Goal: Information Seeking & Learning: Learn about a topic

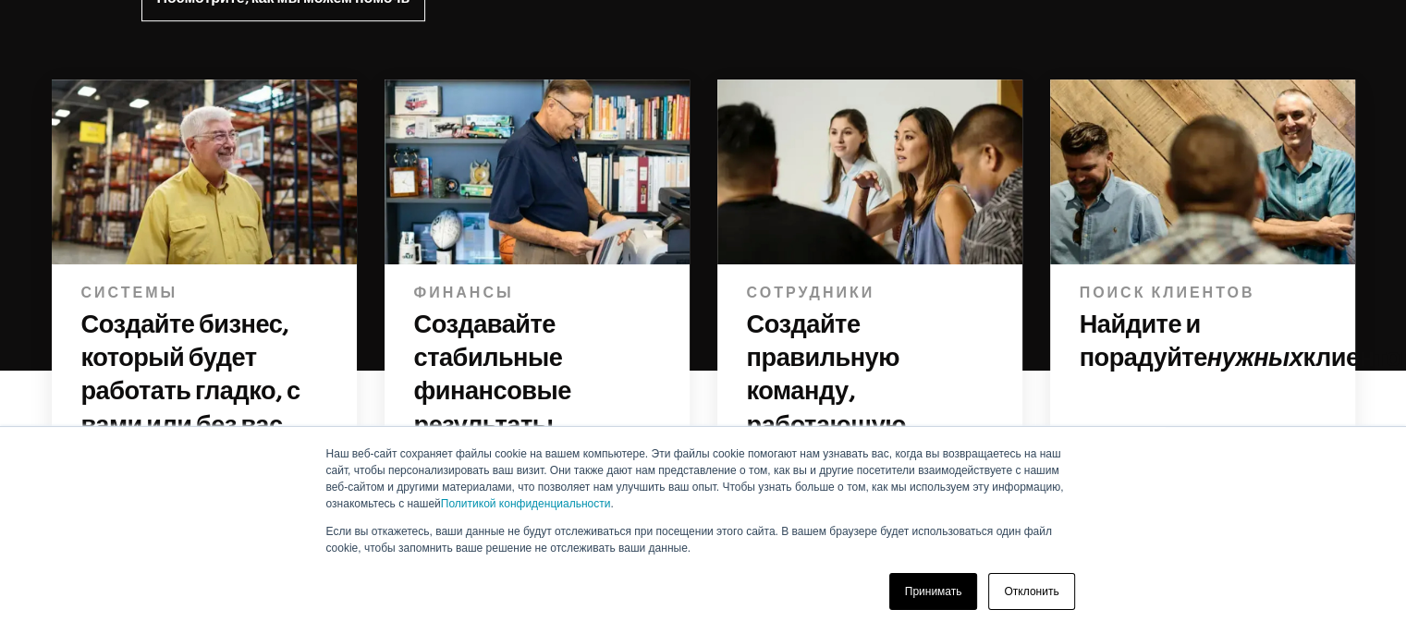
scroll to position [1322, 0]
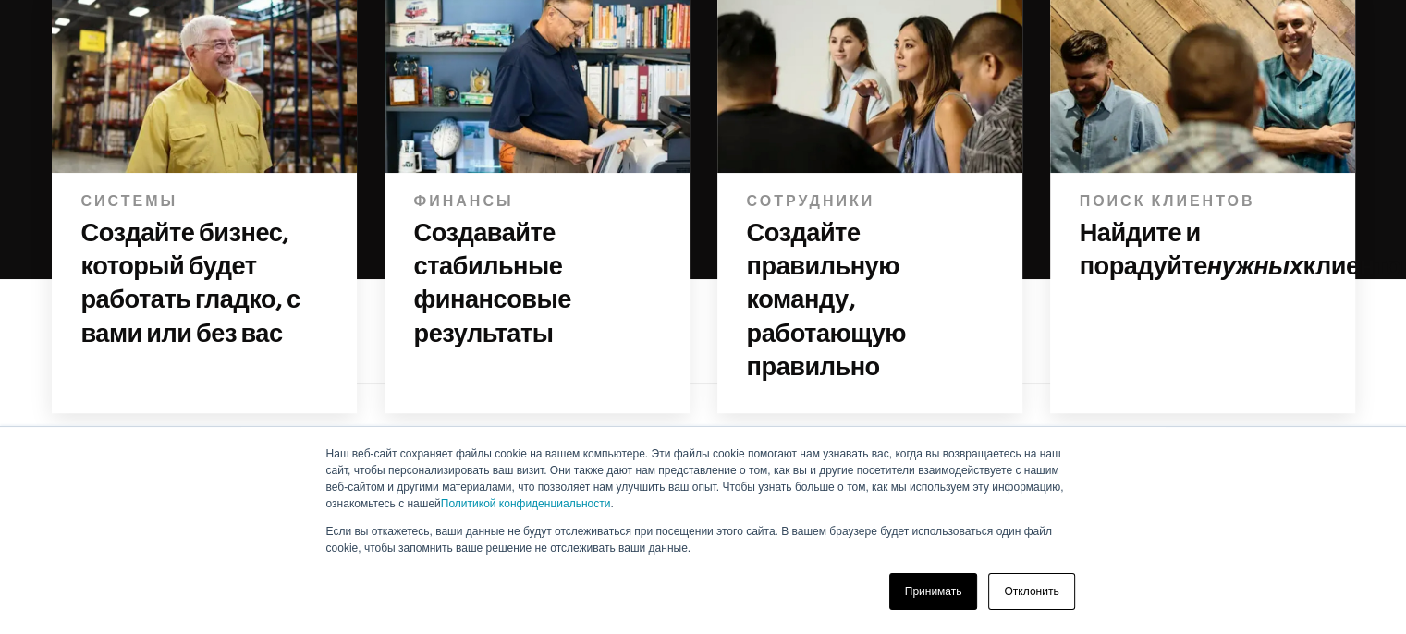
click at [263, 173] on div "Системы Создайте бизнес, который будет работать гладко, с вами или без вас" at bounding box center [204, 276] width 305 height 207
click at [249, 219] on font "Создайте бизнес, который будет работать гладко, с вами или без вас" at bounding box center [190, 283] width 219 height 128
click at [201, 219] on h3 "Создайте бизнес, который будет работать гладко, с вами или без вас" at bounding box center [204, 283] width 246 height 134
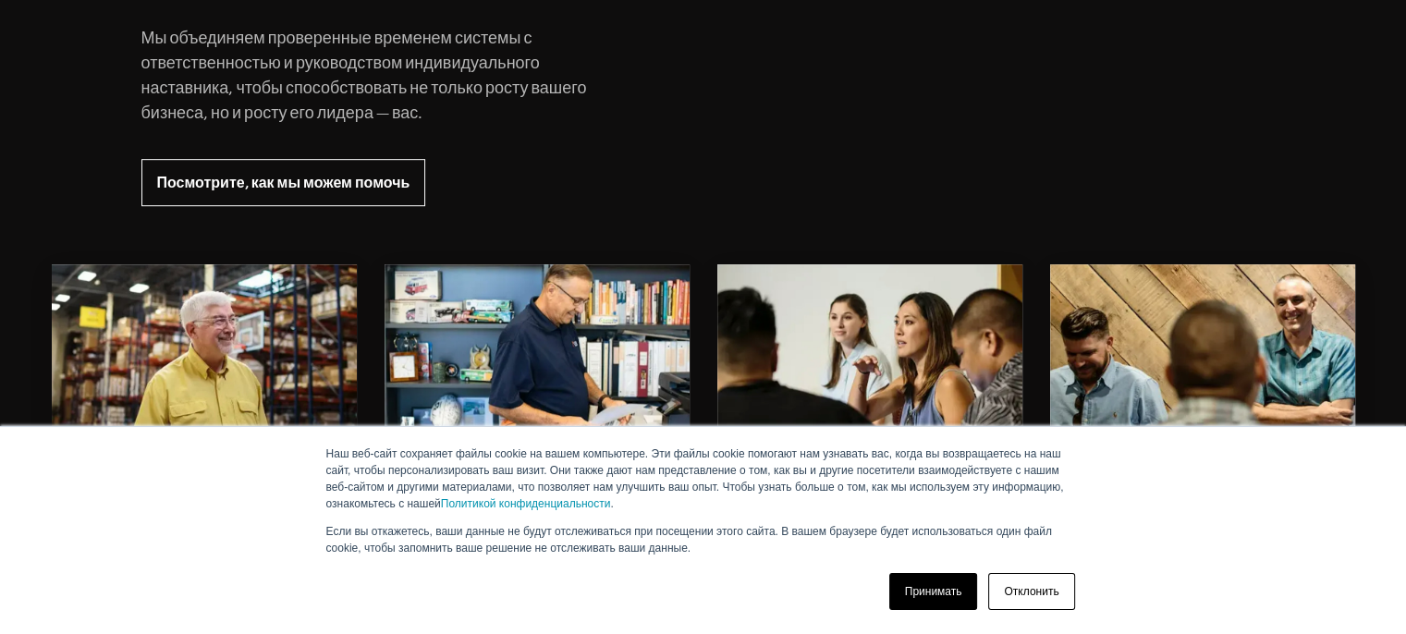
scroll to position [1045, 0]
click at [189, 268] on img at bounding box center [204, 357] width 305 height 186
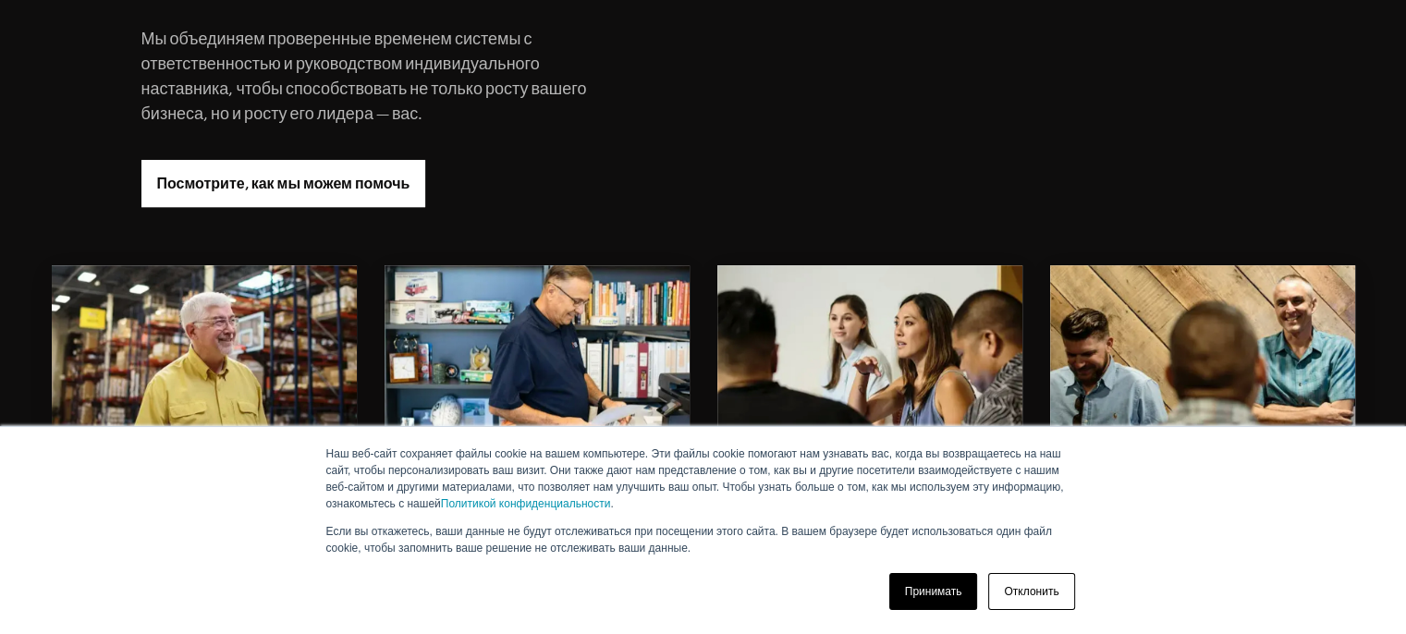
click at [372, 175] on link "Посмотрите, как мы можем помочь" at bounding box center [283, 183] width 285 height 47
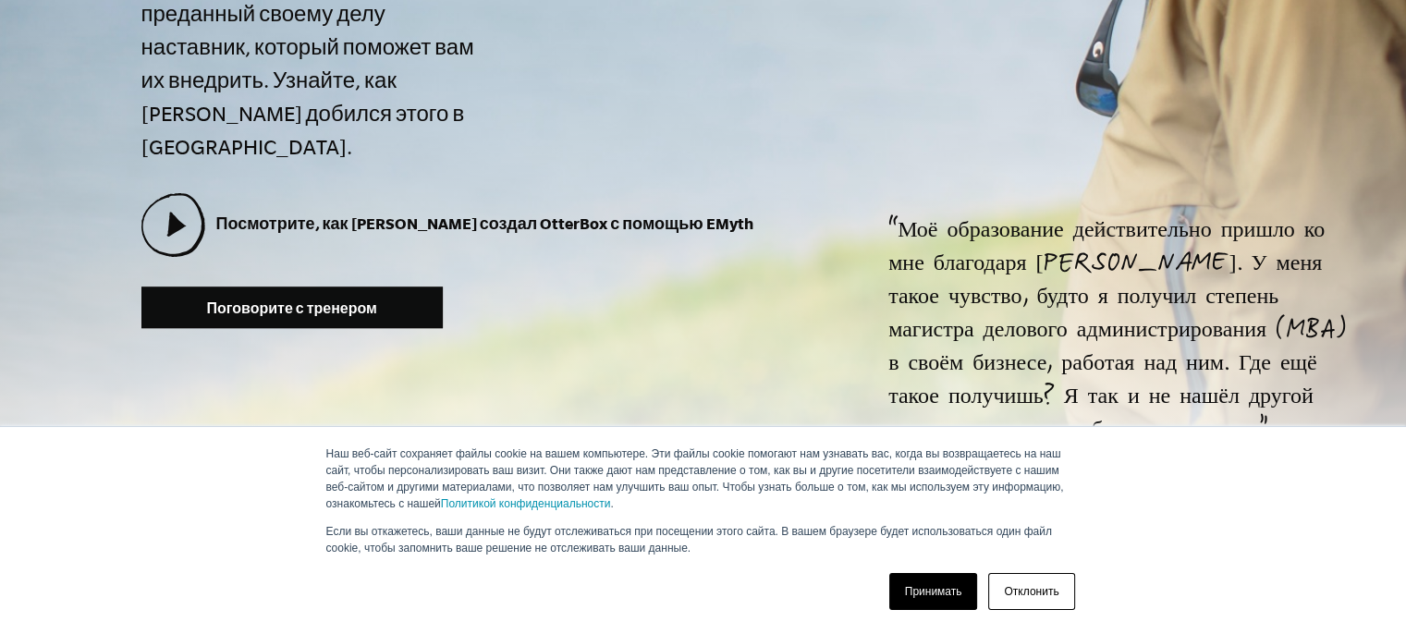
scroll to position [924, 0]
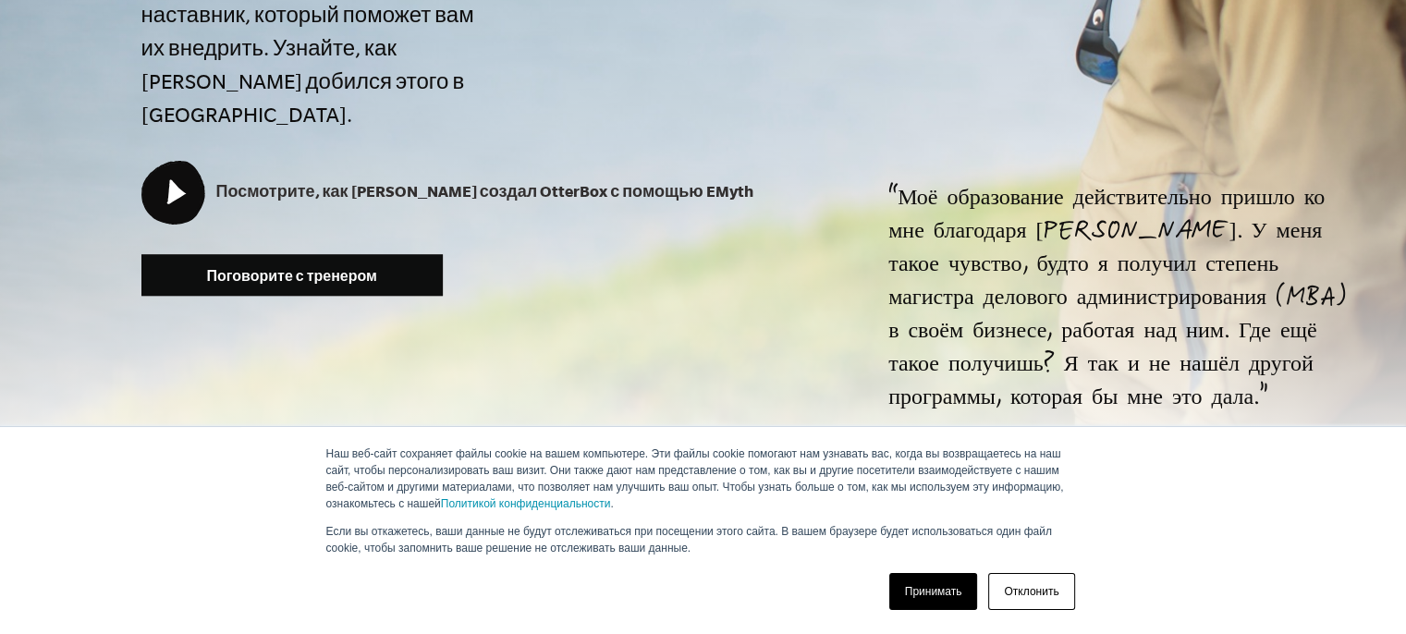
click at [187, 162] on icon at bounding box center [172, 192] width 60 height 60
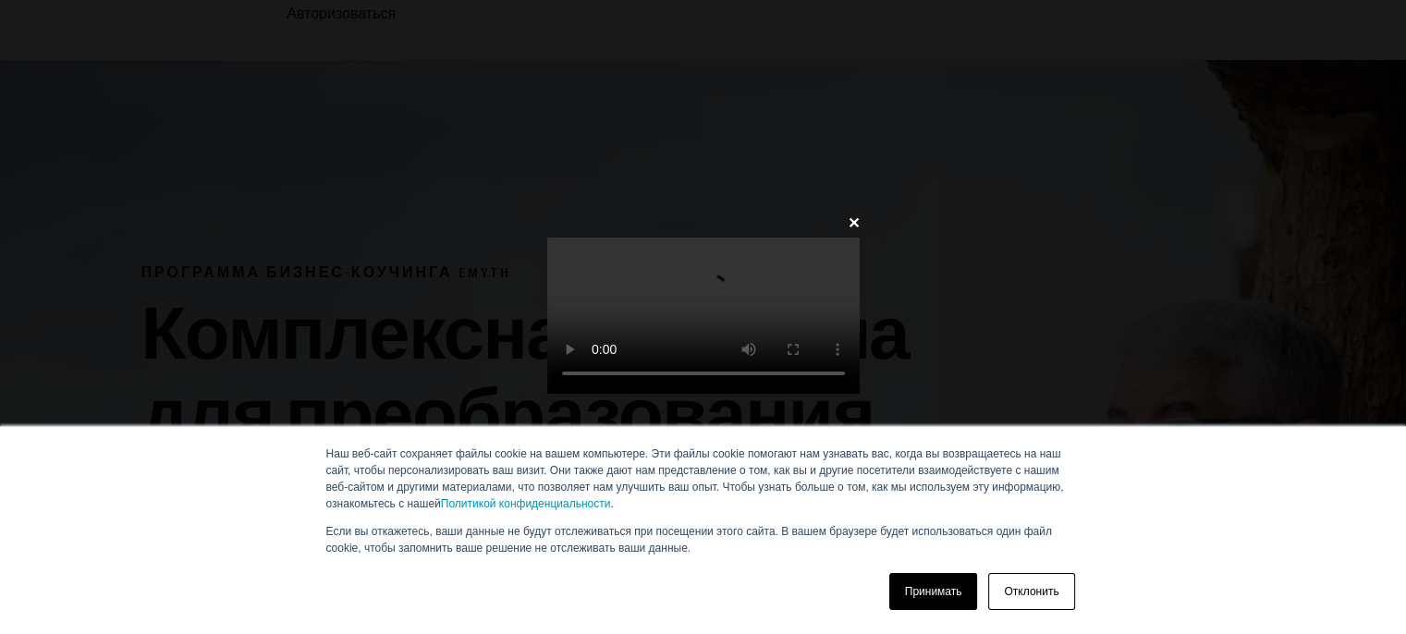
scroll to position [92, 0]
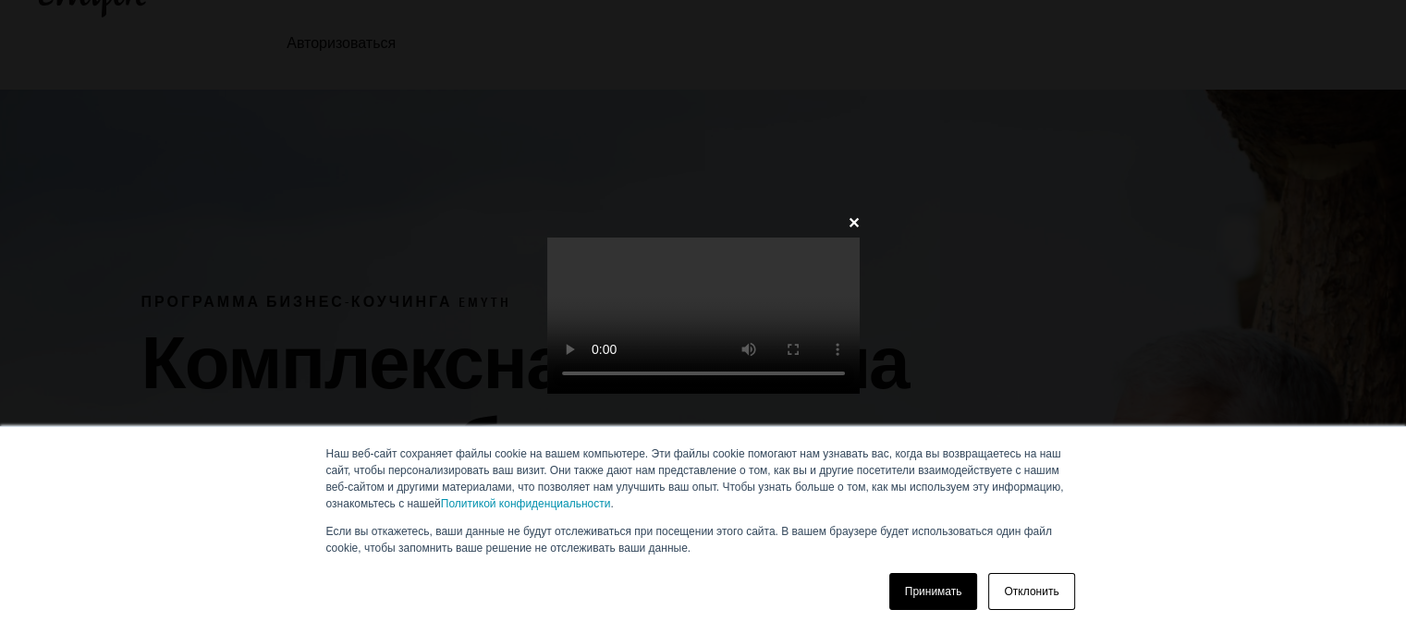
click at [631, 237] on video at bounding box center [703, 315] width 312 height 156
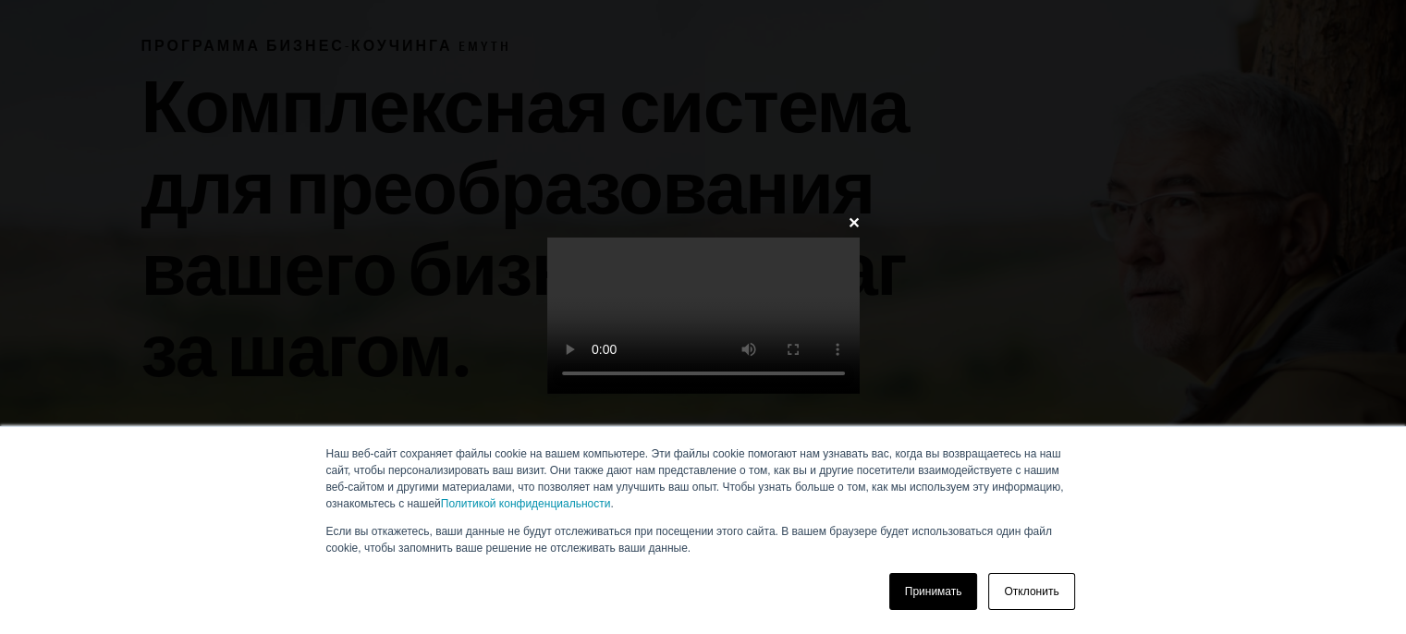
scroll to position [0, 0]
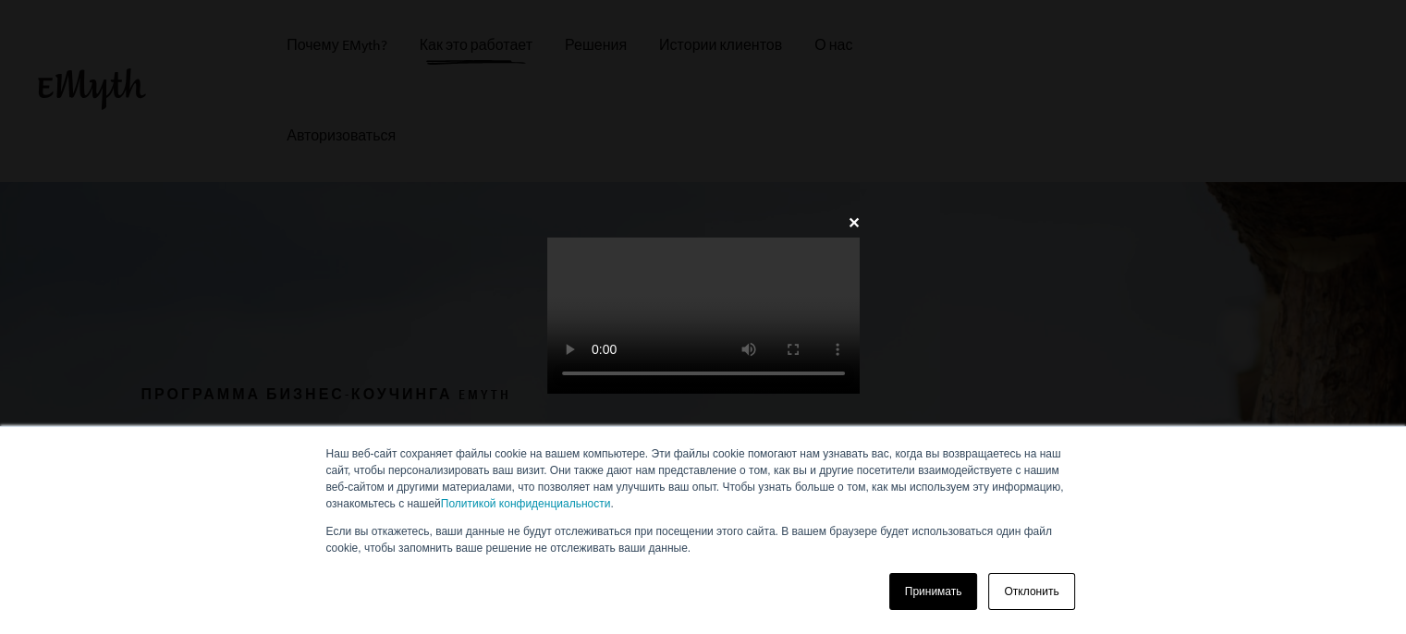
scroll to position [924, 0]
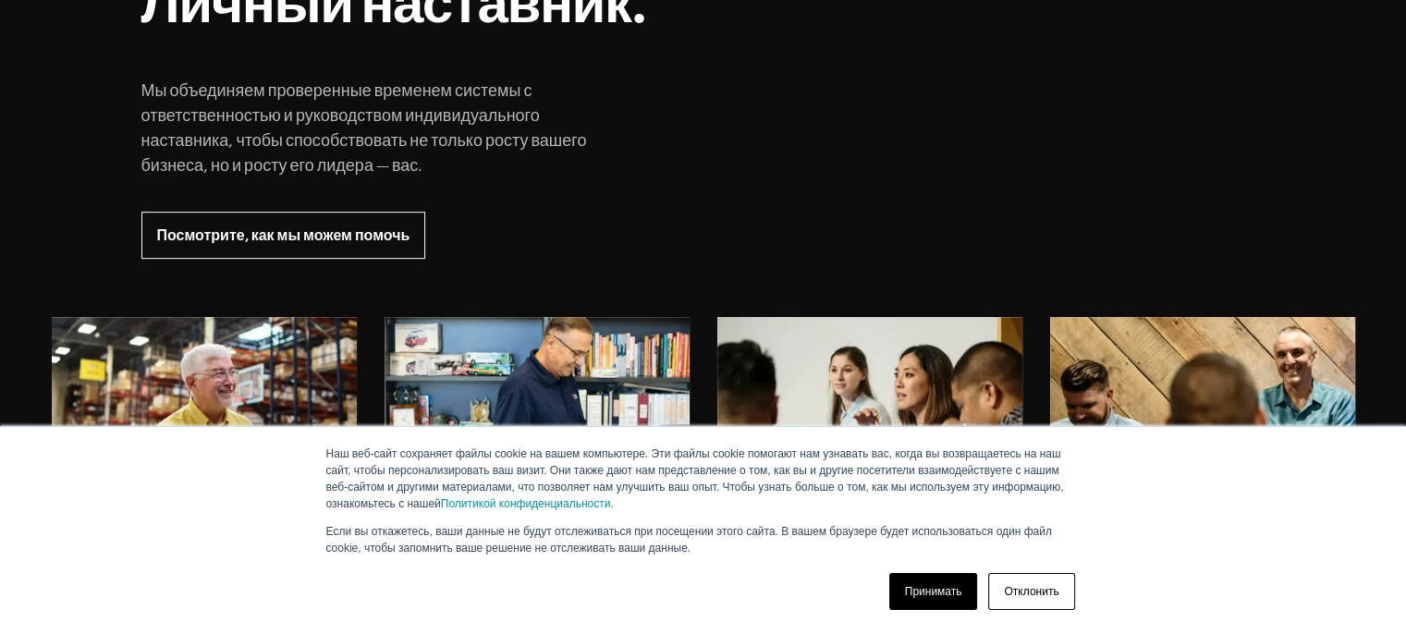
scroll to position [1006, 0]
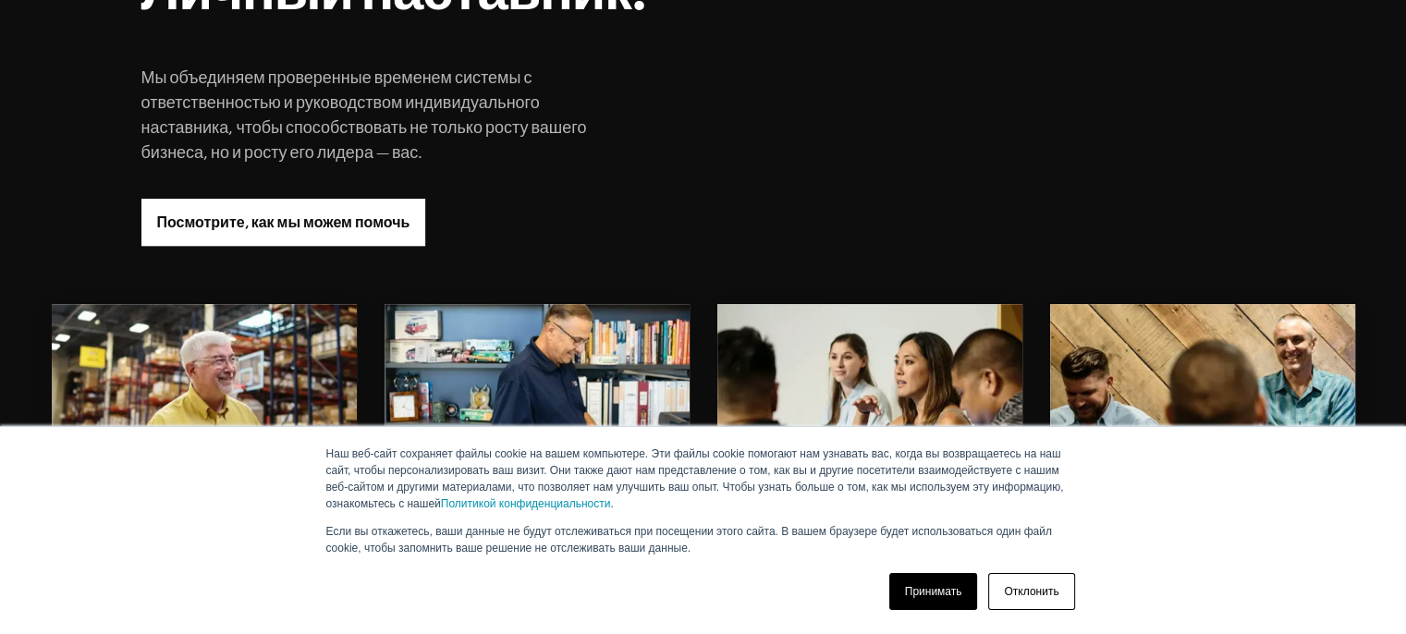
click at [276, 214] on font "Посмотрите, как мы можем помочь" at bounding box center [283, 222] width 253 height 16
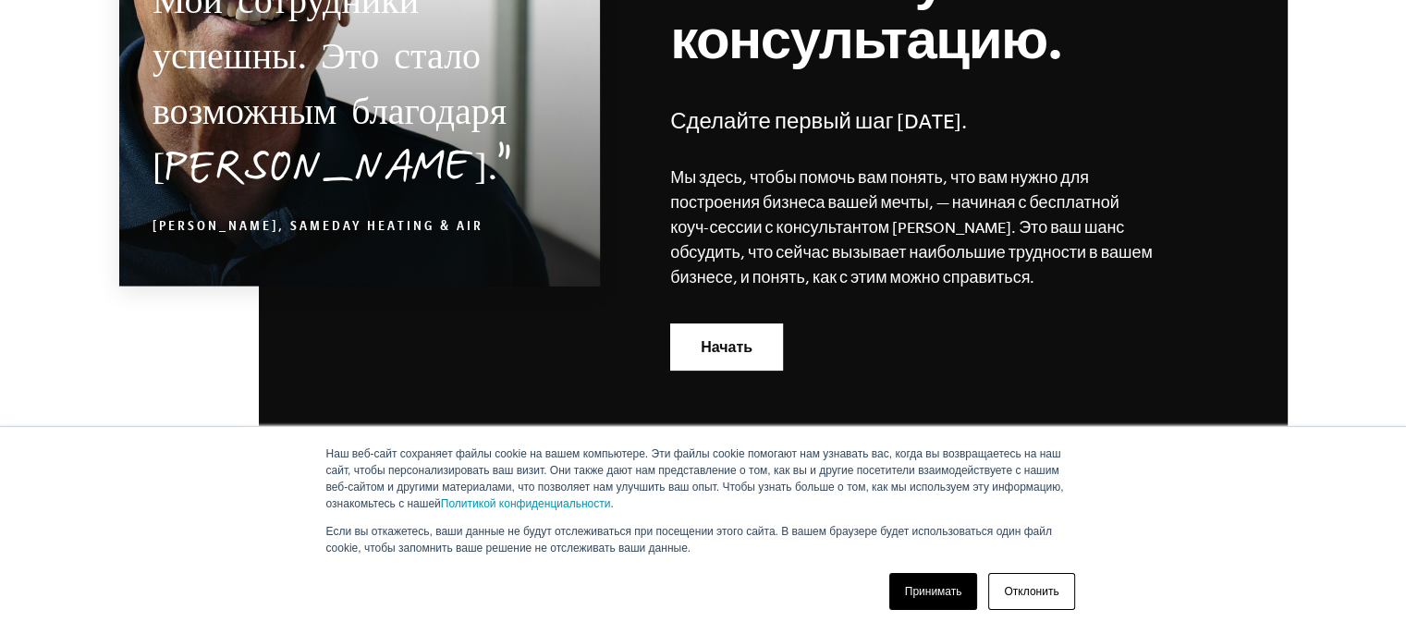
scroll to position [10450, 0]
